Goal: Information Seeking & Learning: Find specific page/section

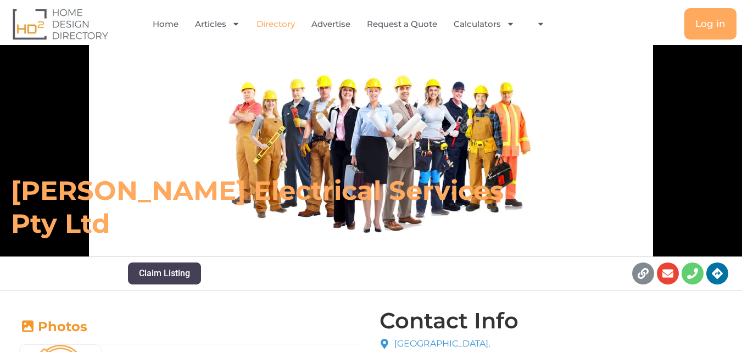
click at [270, 24] on link "Directory" at bounding box center [276, 24] width 38 height 25
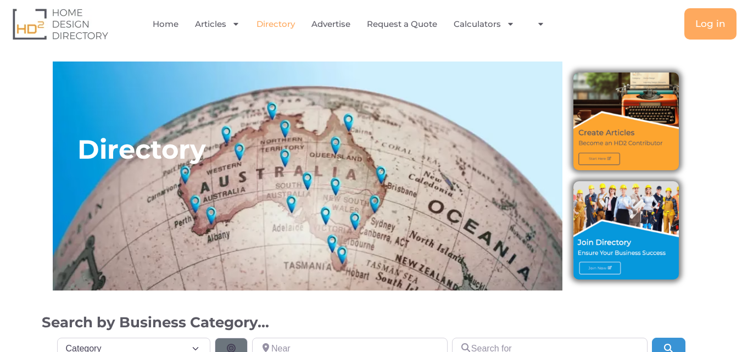
scroll to position [165, 0]
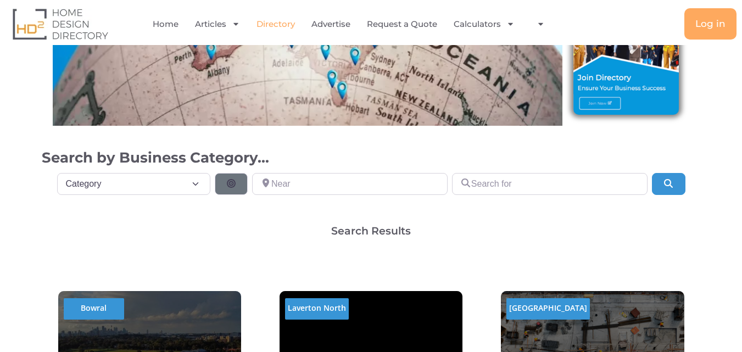
click at [166, 183] on select "Category Category Accounting Antenna Installation & Services Architects Bathroo…" at bounding box center [134, 184] width 154 height 22
select select "1085"
click at [57, 173] on select "Category Category Accounting Antenna Installation & Services Architects Bathroo…" at bounding box center [134, 184] width 154 height 22
click at [365, 188] on input "Near" at bounding box center [350, 184] width 196 height 22
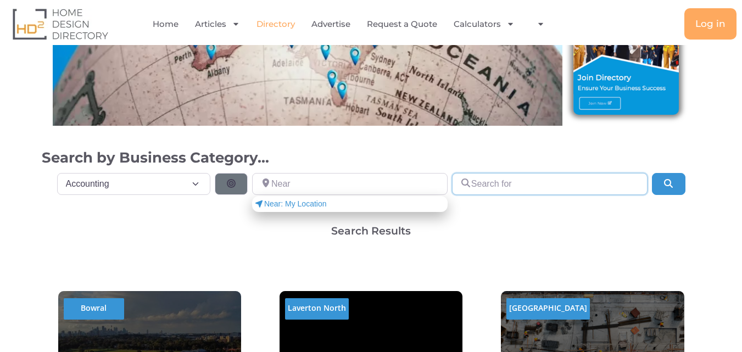
click at [563, 185] on input "Search for" at bounding box center [550, 184] width 196 height 22
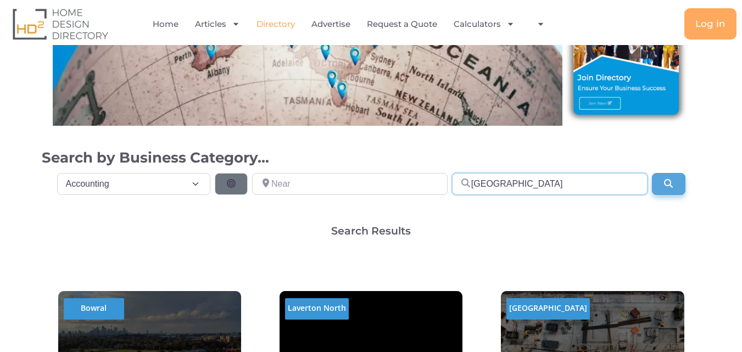
type input "[GEOGRAPHIC_DATA]"
click at [673, 190] on button "Search" at bounding box center [668, 184] width 33 height 22
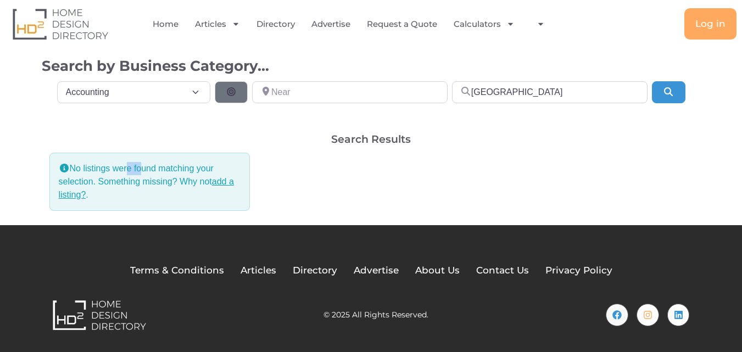
drag, startPoint x: 124, startPoint y: 167, endPoint x: 143, endPoint y: 170, distance: 18.9
click at [143, 170] on div "No listings were found matching your selection. Something missing? Why not add …" at bounding box center [149, 182] width 201 height 58
click at [162, 96] on select "Category Category Accounting Antenna Installation & Services Architects Bathroo…" at bounding box center [134, 92] width 154 height 22
select select "792"
click at [57, 81] on select "Category Category Accounting Antenna Installation & Services Architects Bathroo…" at bounding box center [134, 92] width 154 height 22
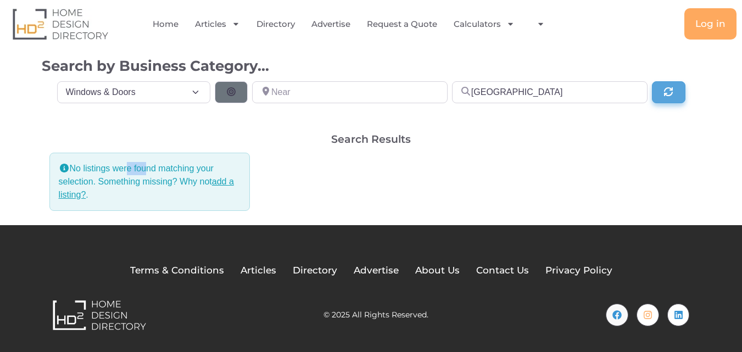
click at [671, 91] on icon "Search" at bounding box center [668, 91] width 11 height 9
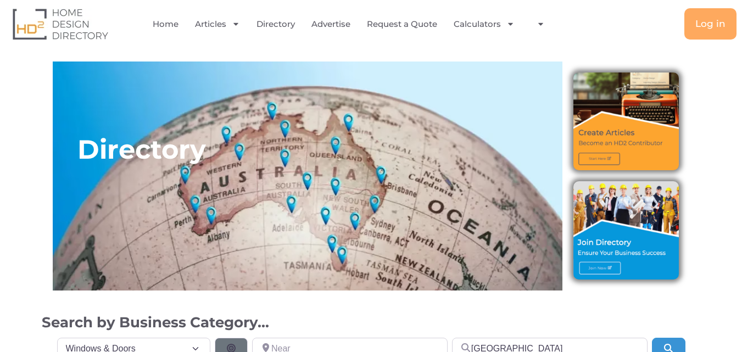
select select "792"
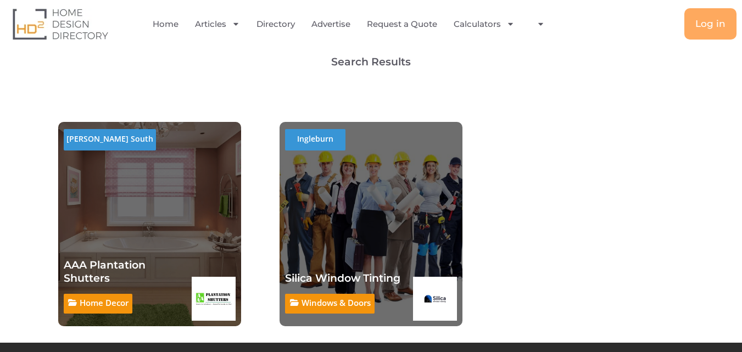
scroll to position [330, 0]
